Goal: Task Accomplishment & Management: Use online tool/utility

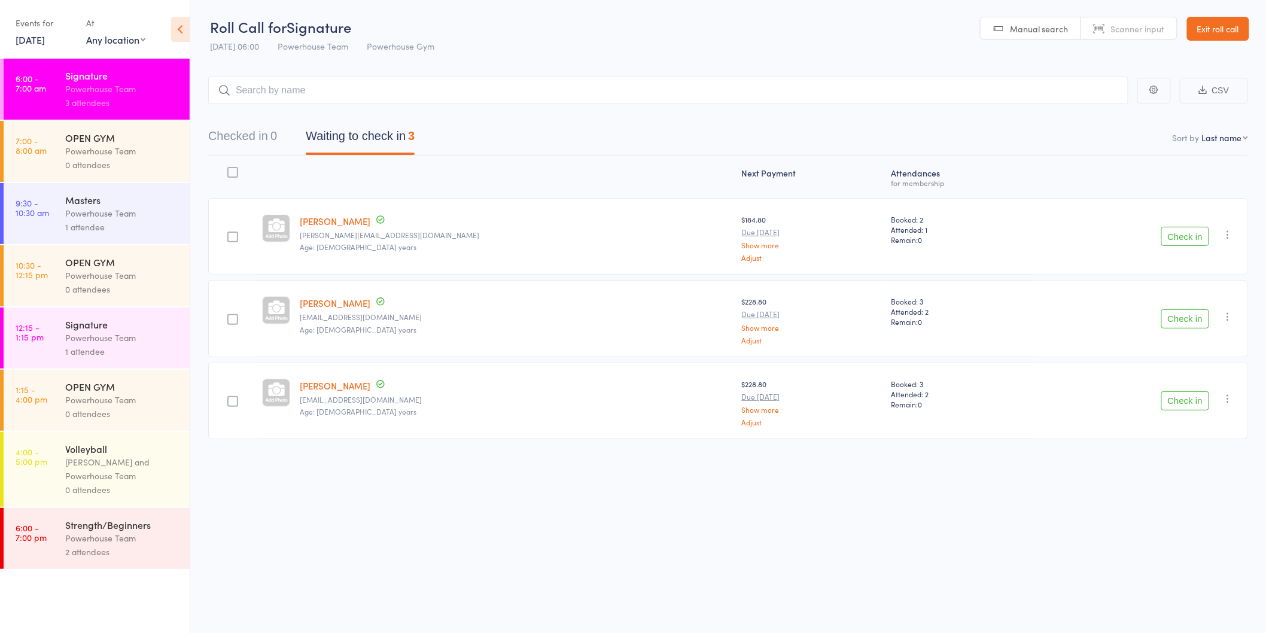
click at [1217, 22] on link "Exit roll call" at bounding box center [1218, 29] width 62 height 24
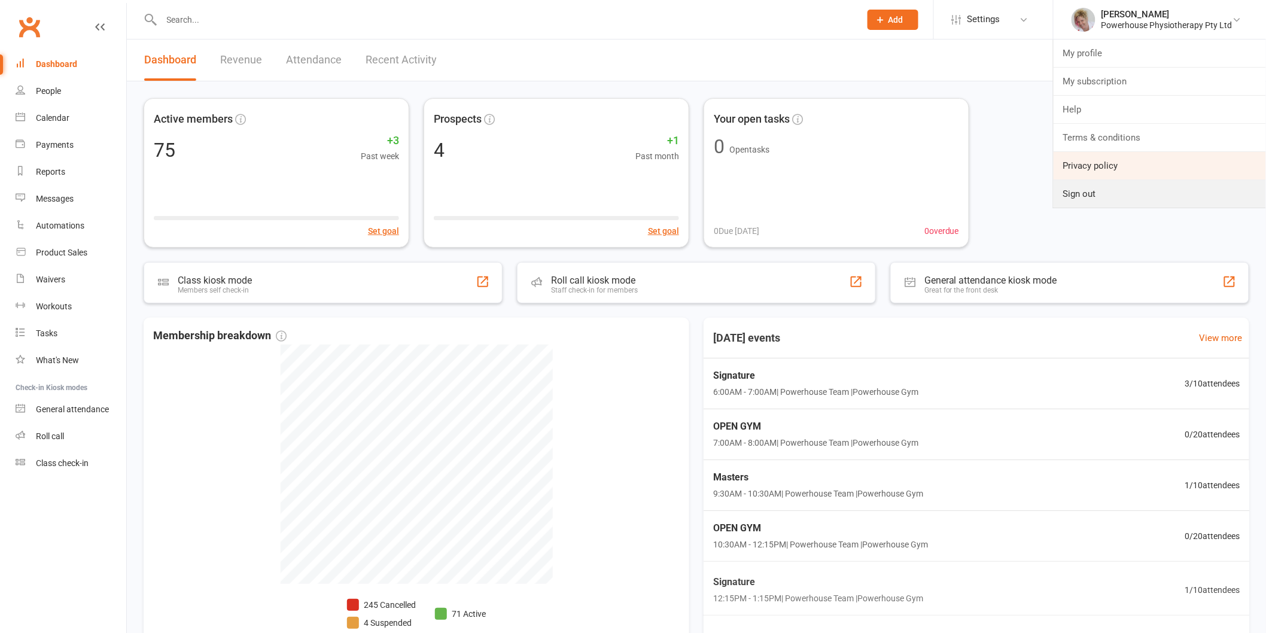
click at [1102, 180] on ul "My profile My subscription Help Terms & conditions Privacy policy Sign out" at bounding box center [1160, 124] width 214 height 169
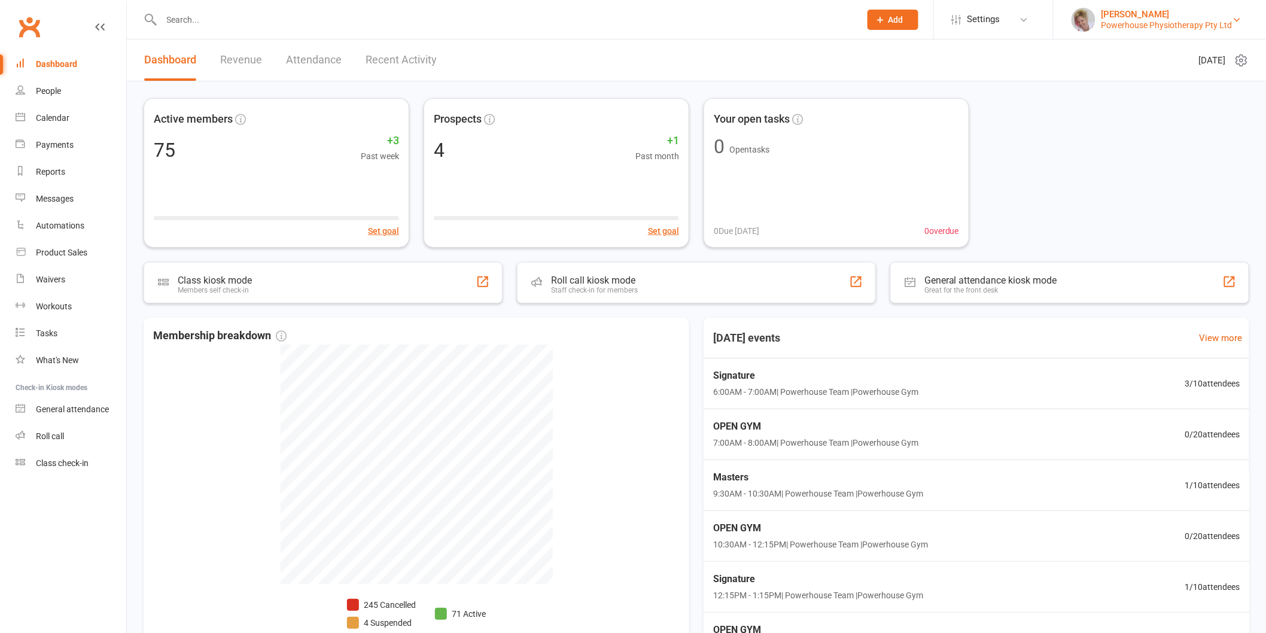
click at [1166, 22] on div "Powerhouse Physiotherapy Pty Ltd" at bounding box center [1167, 25] width 131 height 11
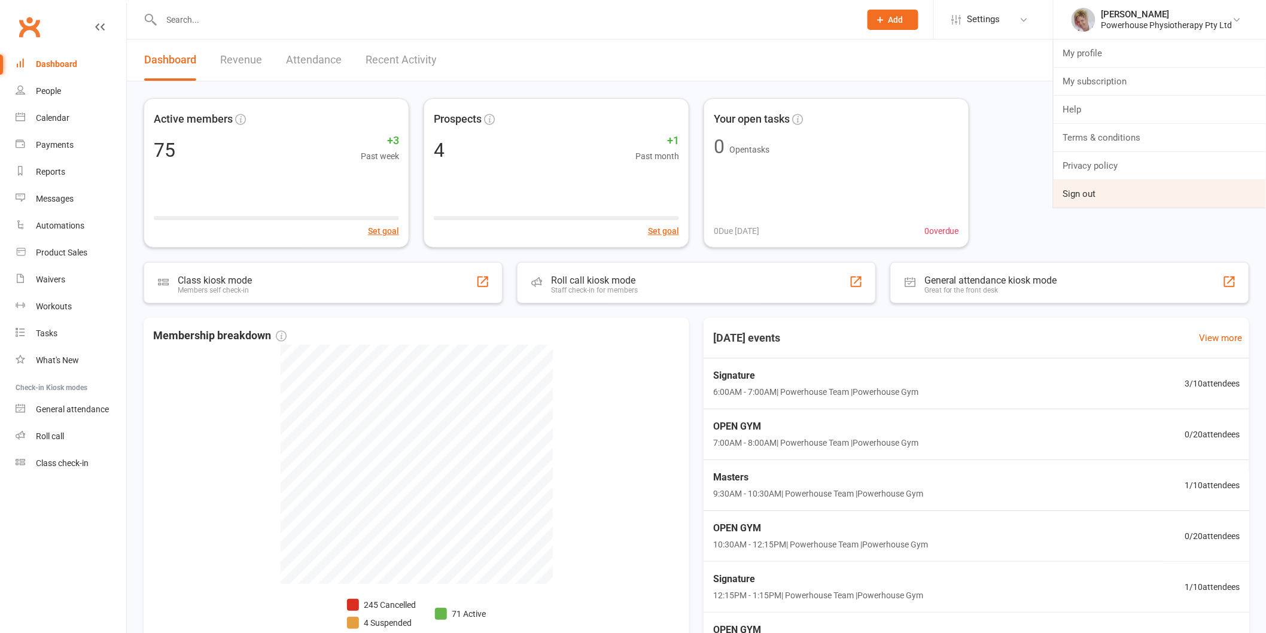
click at [1130, 195] on link "Sign out" at bounding box center [1160, 194] width 212 height 28
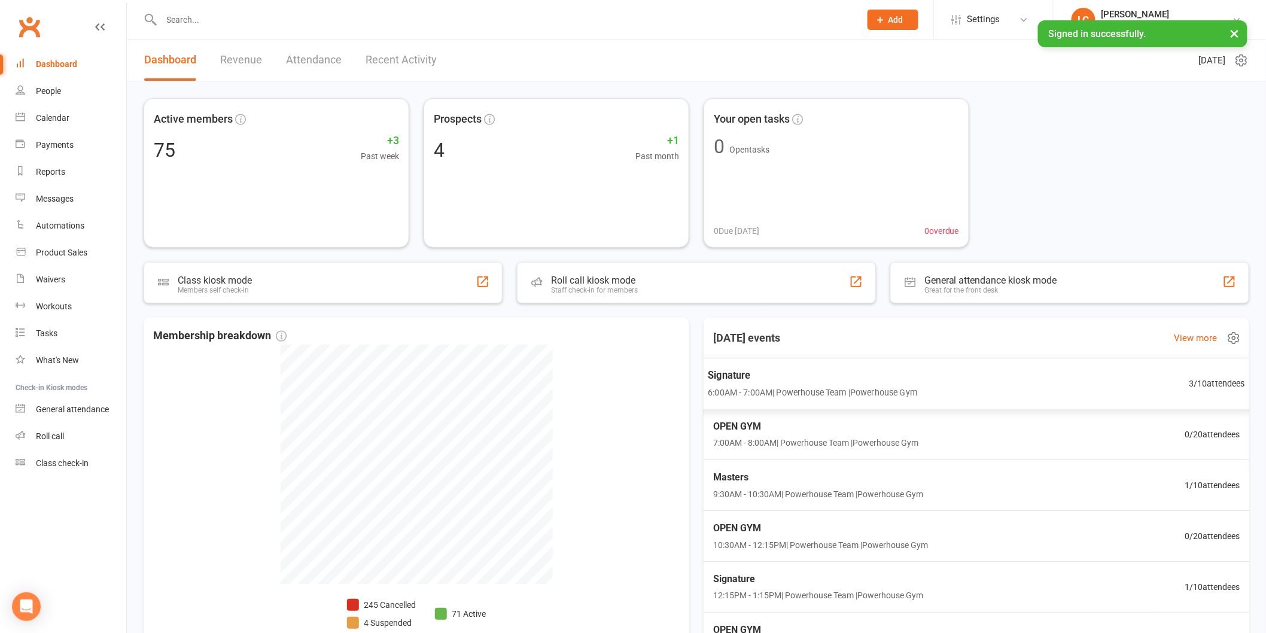
click at [1049, 392] on div "Signature 6:00AM - 7:00AM | Powerhouse Team | Powerhouse Gym 3 / 10 attendees" at bounding box center [977, 384] width 567 height 52
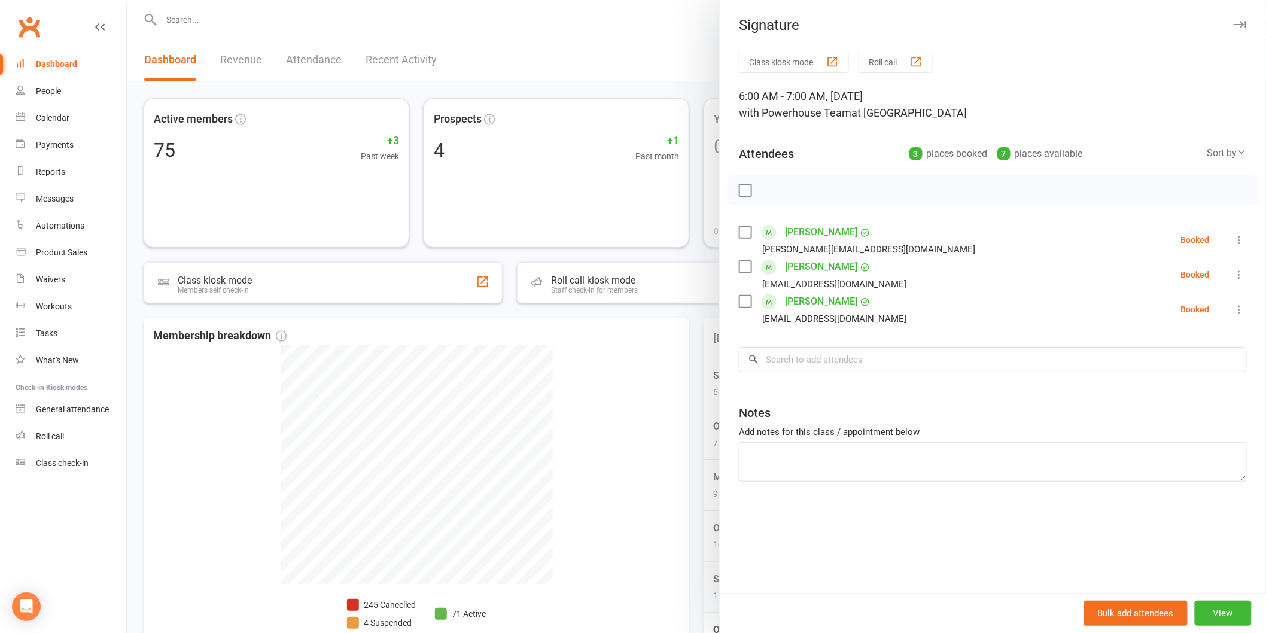
click at [1234, 238] on icon at bounding box center [1240, 240] width 12 height 12
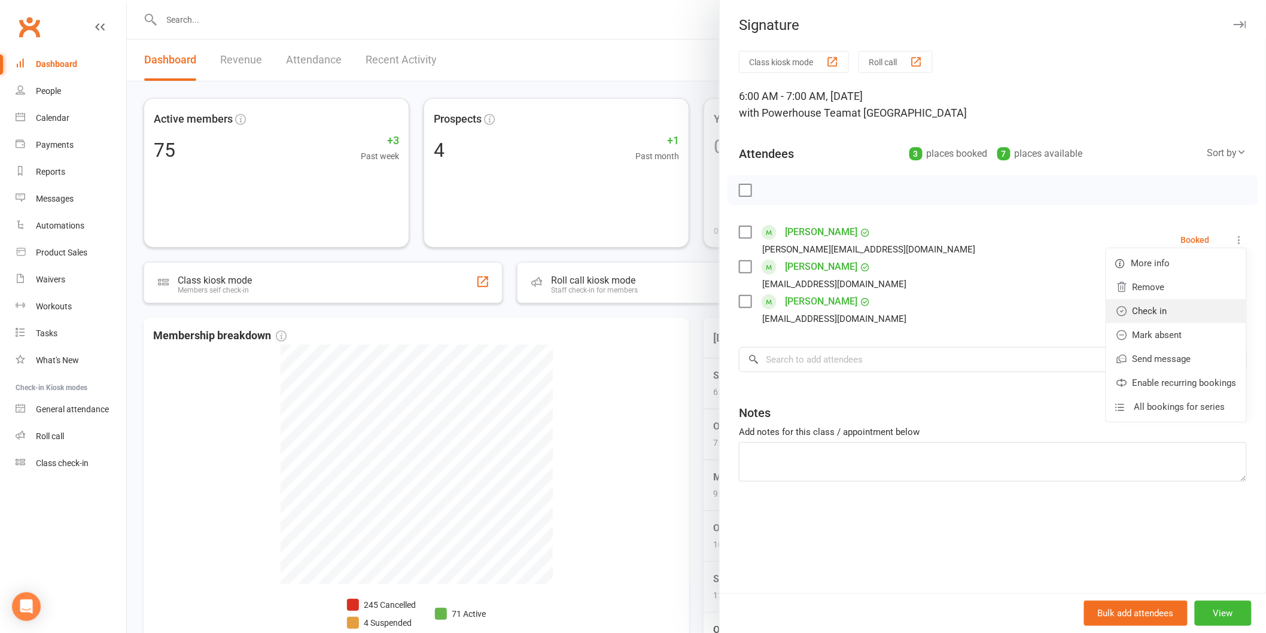
click at [1145, 320] on link "Check in" at bounding box center [1177, 311] width 140 height 24
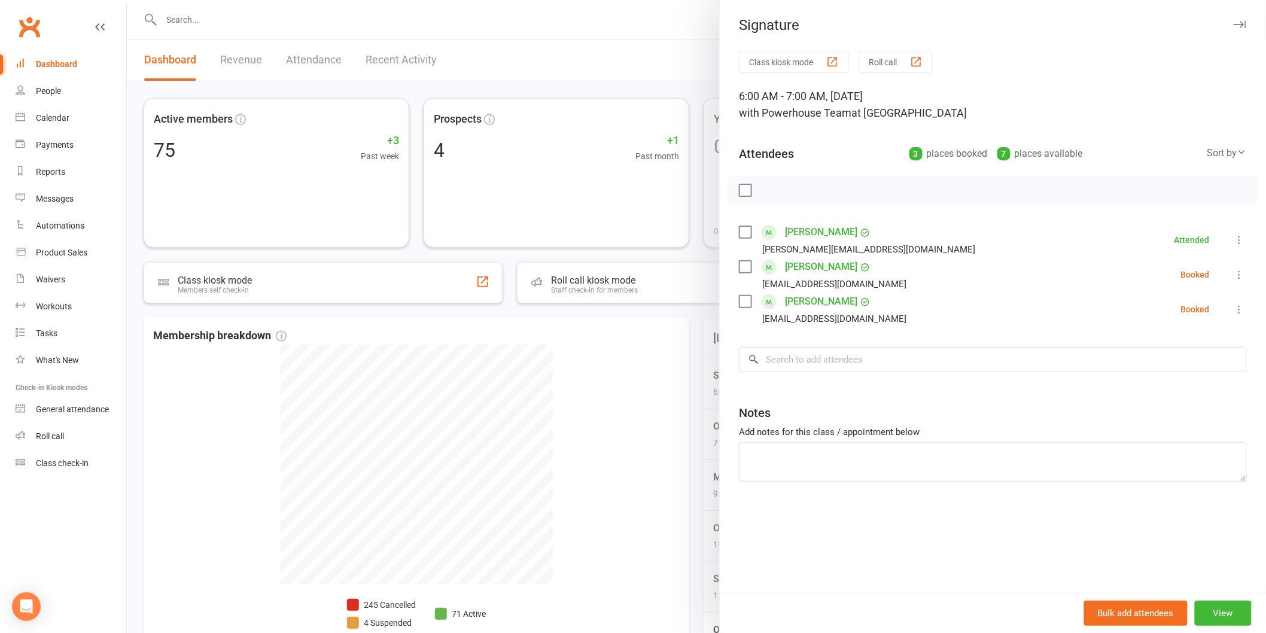
click at [1234, 277] on icon at bounding box center [1240, 275] width 12 height 12
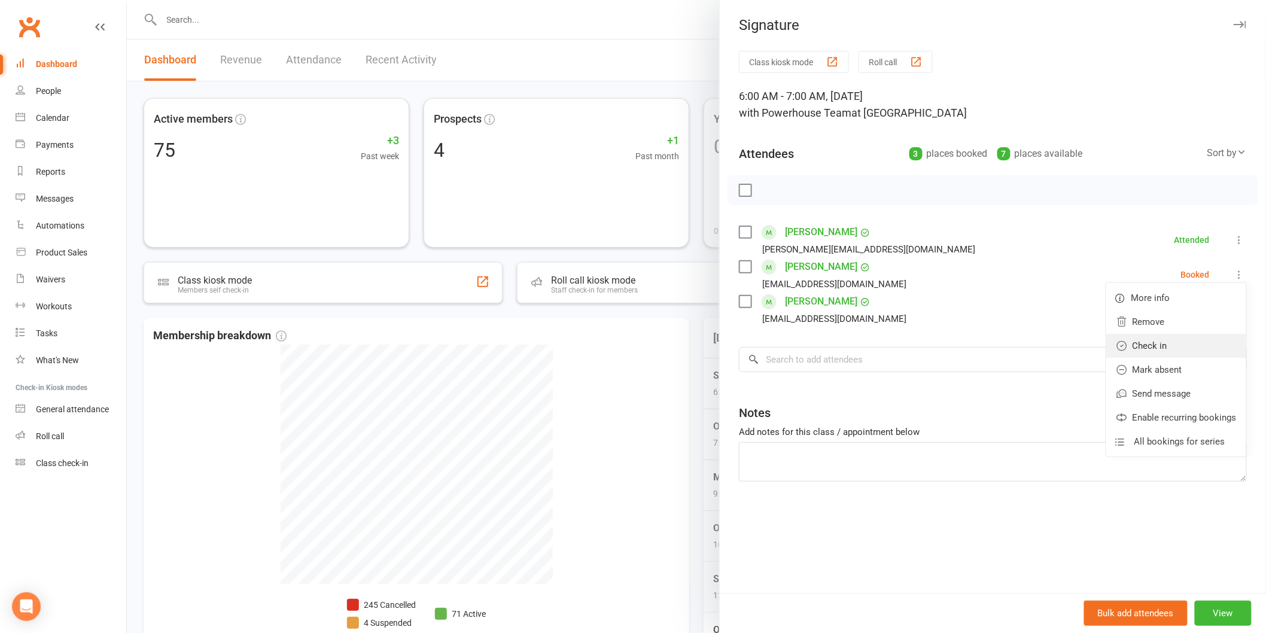
click at [1157, 354] on link "Check in" at bounding box center [1177, 346] width 140 height 24
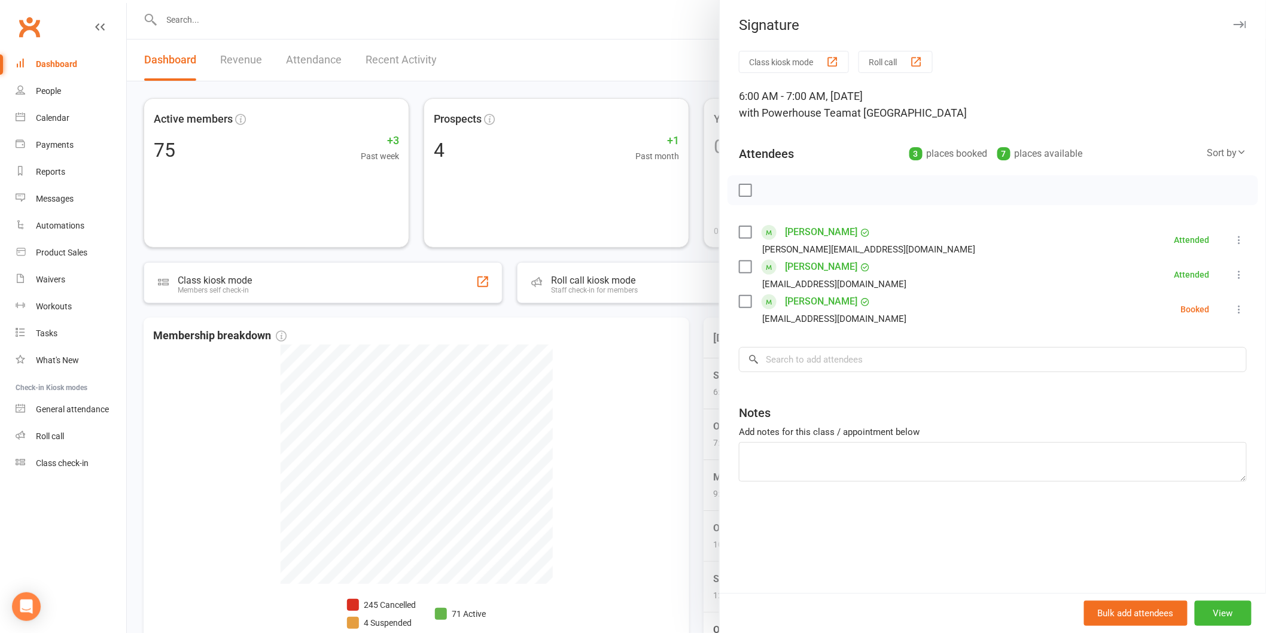
click at [1234, 306] on icon at bounding box center [1240, 309] width 12 height 12
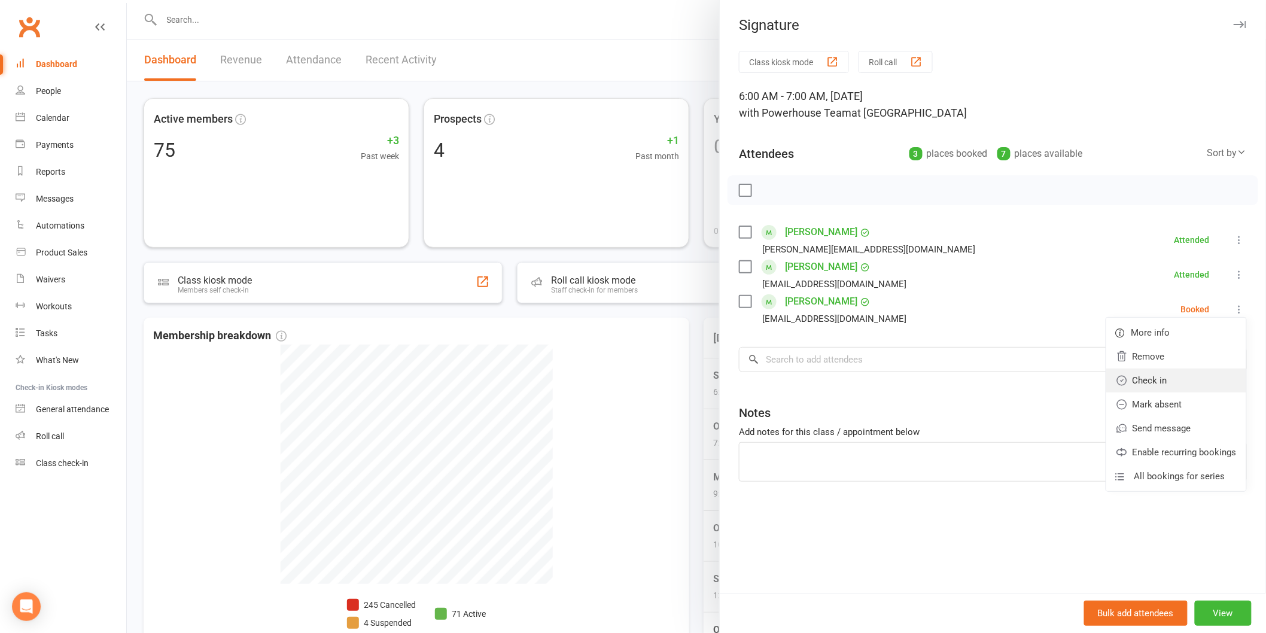
click at [1171, 376] on link "Check in" at bounding box center [1177, 381] width 140 height 24
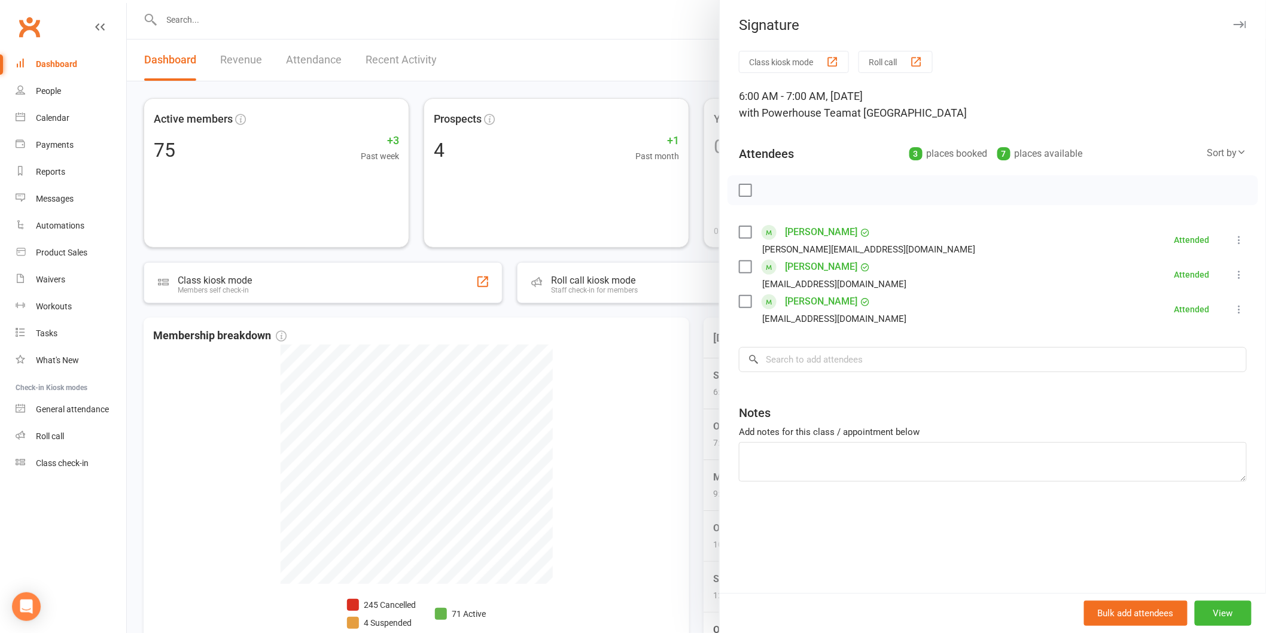
click at [722, 73] on div "Class kiosk mode Roll call 6:00 AM - 7:00 AM, Friday, August, 15, 2025 with Pow…" at bounding box center [993, 322] width 546 height 542
click at [698, 72] on div at bounding box center [697, 316] width 1140 height 633
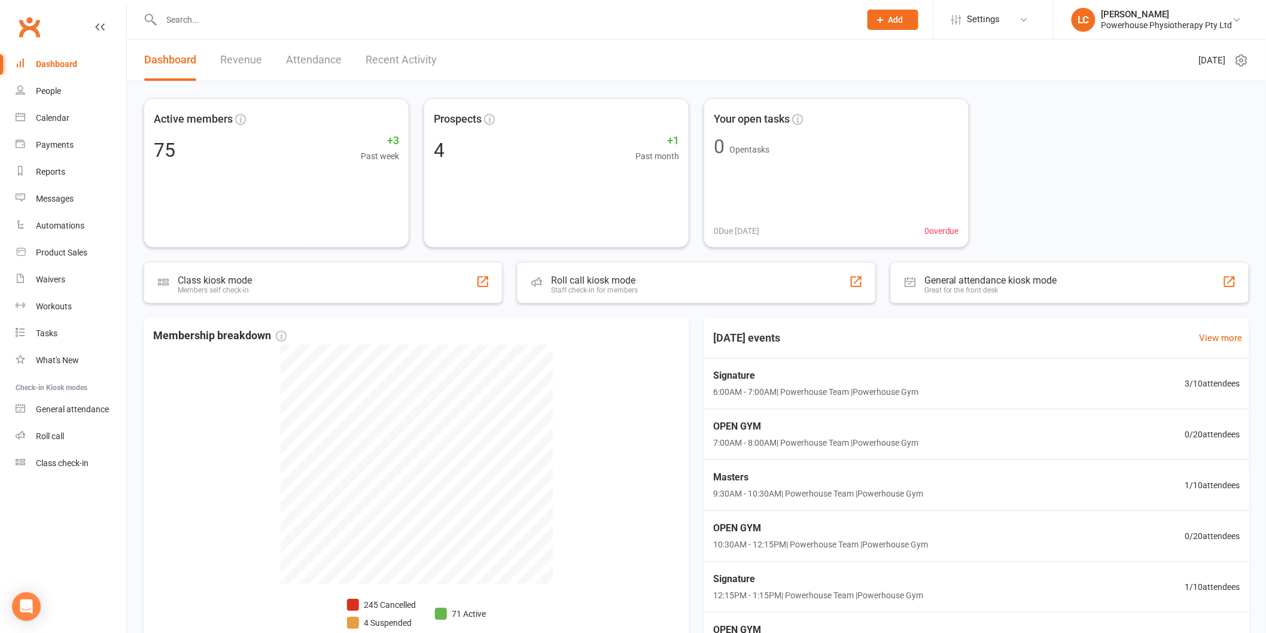
drag, startPoint x: 1161, startPoint y: 18, endPoint x: 1151, endPoint y: 33, distance: 17.8
click at [1161, 19] on div "Lara Carstensen Powerhouse Physiotherapy Pty Ltd" at bounding box center [1167, 20] width 131 height 22
click at [1115, 163] on link "Sign out" at bounding box center [1160, 166] width 212 height 28
click at [1183, 200] on div "Active members 75 +3 Past week Set goal Prospects 4 +1 Past month Set goal Your…" at bounding box center [697, 173] width 1106 height 150
